Goal: Transaction & Acquisition: Book appointment/travel/reservation

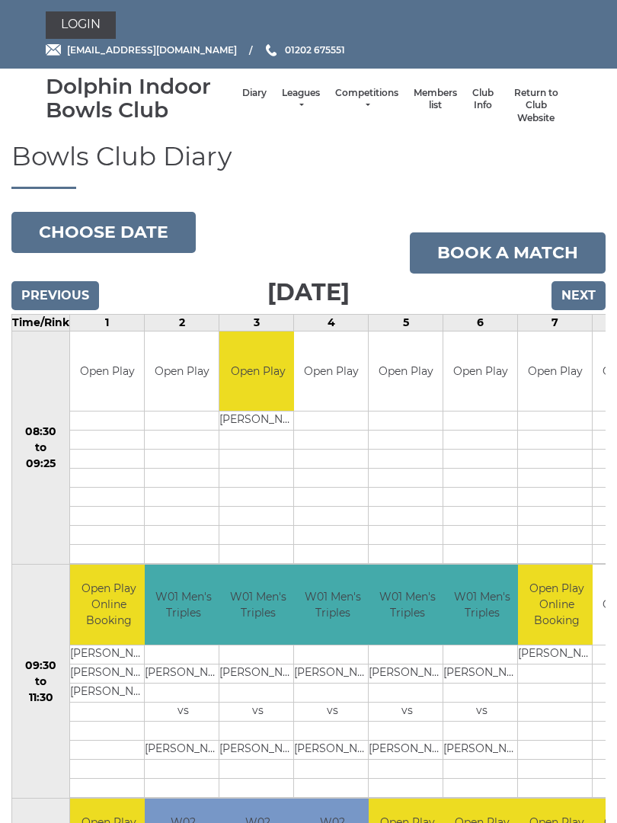
scroll to position [76, 0]
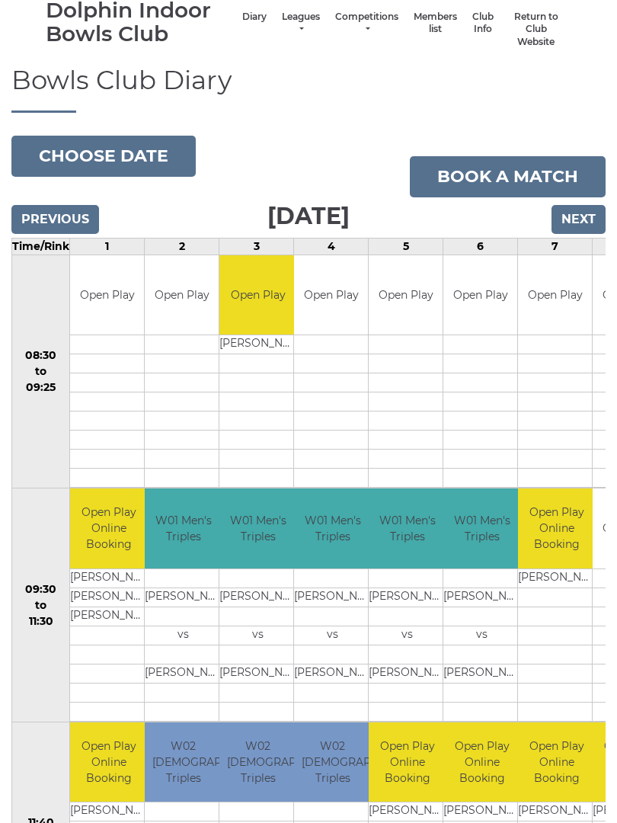
click at [503, 180] on link "Book a match" at bounding box center [508, 176] width 196 height 41
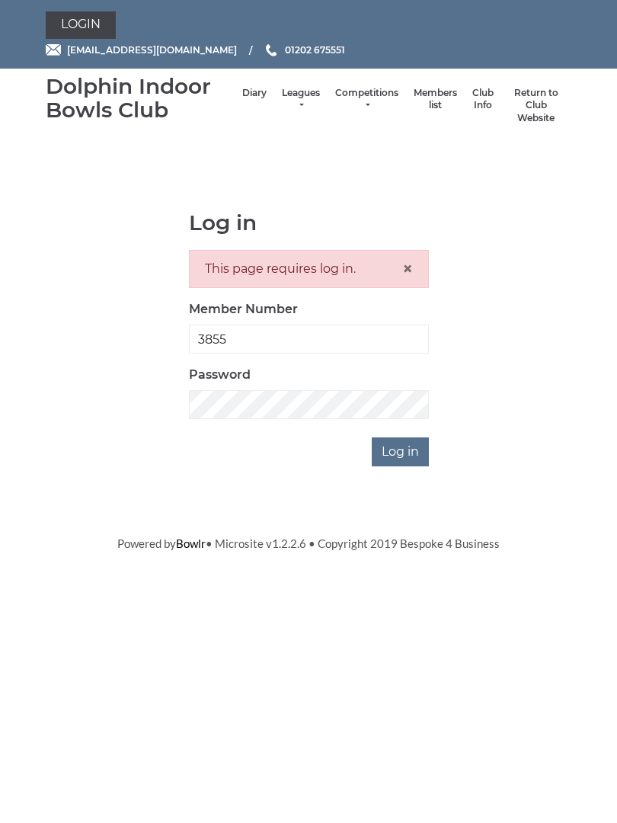
type input "3855"
click at [402, 450] on input "Log in" at bounding box center [400, 451] width 57 height 29
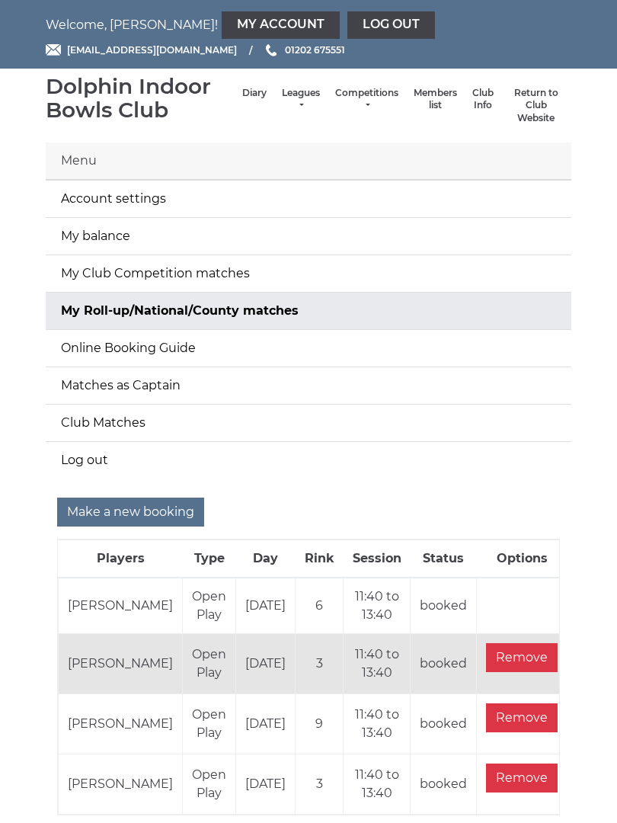
click at [120, 511] on input "Make a new booking" at bounding box center [130, 512] width 147 height 29
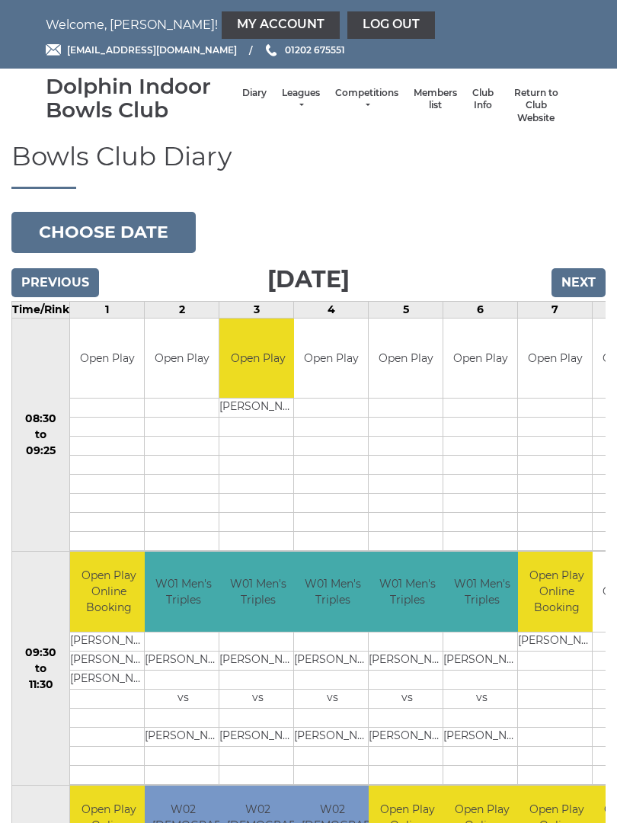
click at [102, 230] on button "Choose date" at bounding box center [103, 232] width 184 height 41
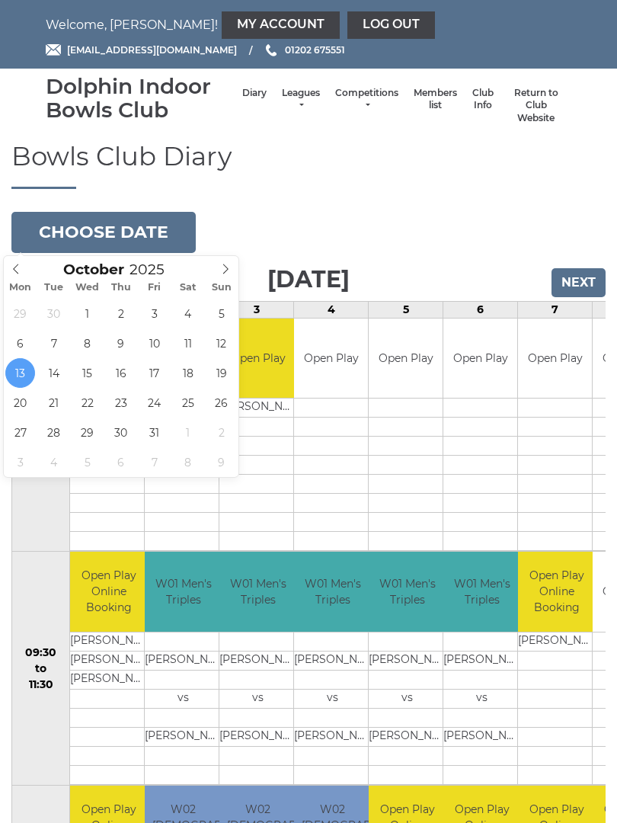
type input "2025-10-27"
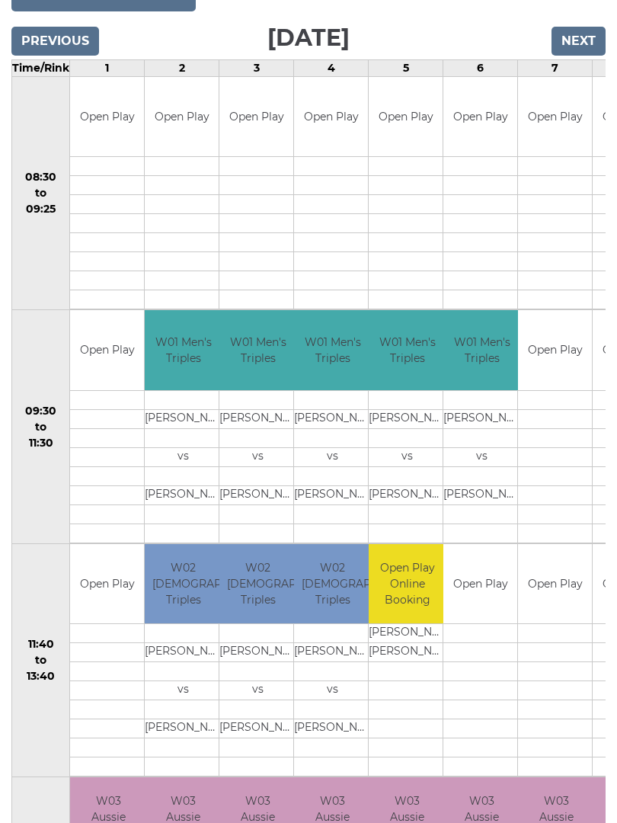
scroll to position [243, 0]
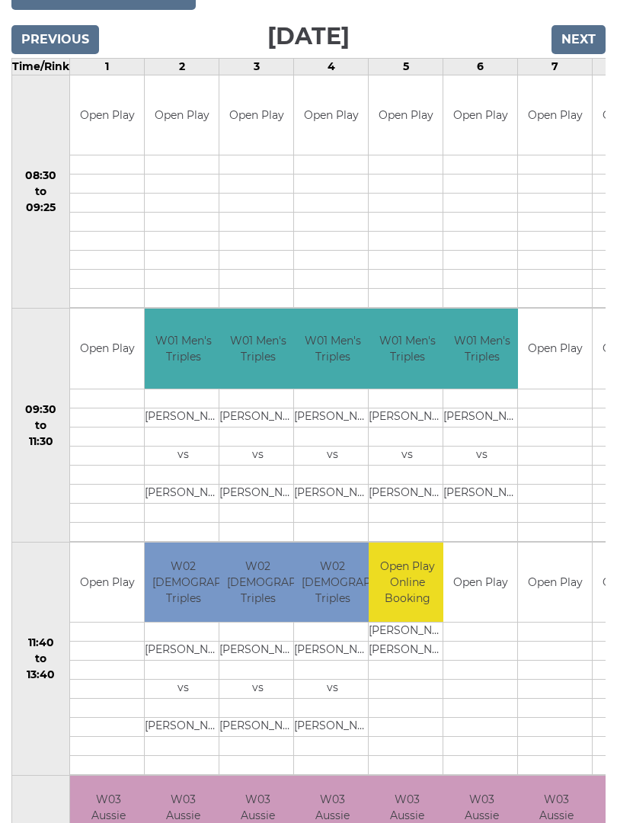
click at [0, 0] on link "Book slot" at bounding box center [0, 0] width 0 height 0
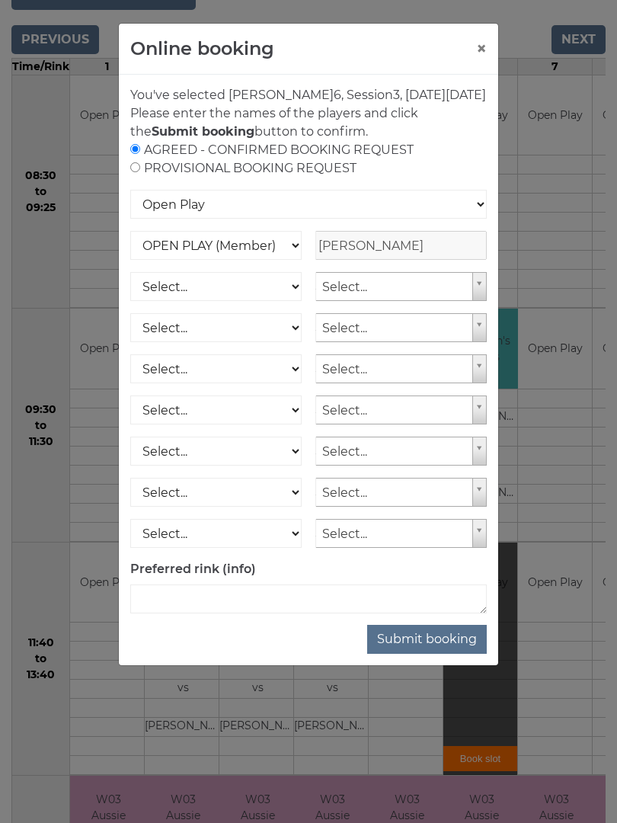
click at [435, 654] on button "Submit booking" at bounding box center [427, 639] width 120 height 29
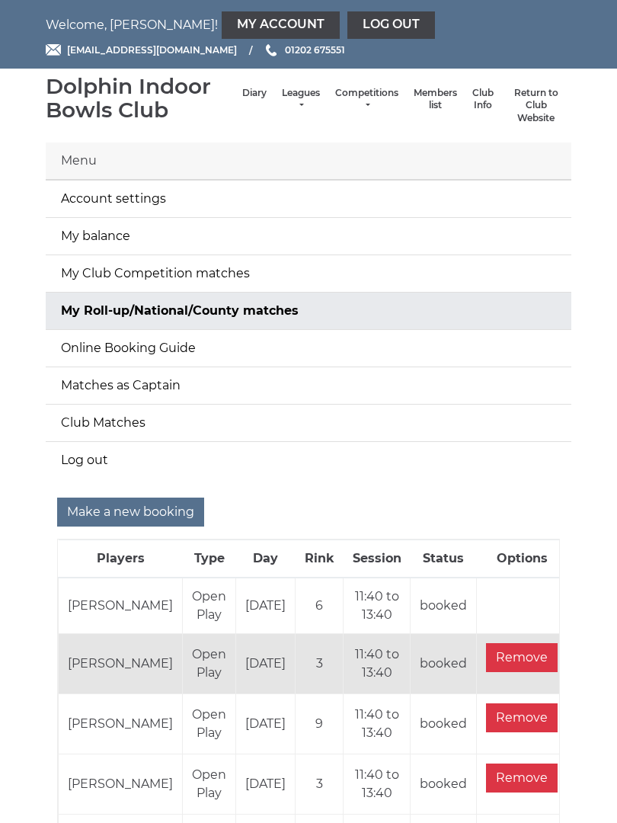
click at [347, 27] on link "Log out" at bounding box center [391, 24] width 88 height 27
